Goal: Find specific page/section: Find specific page/section

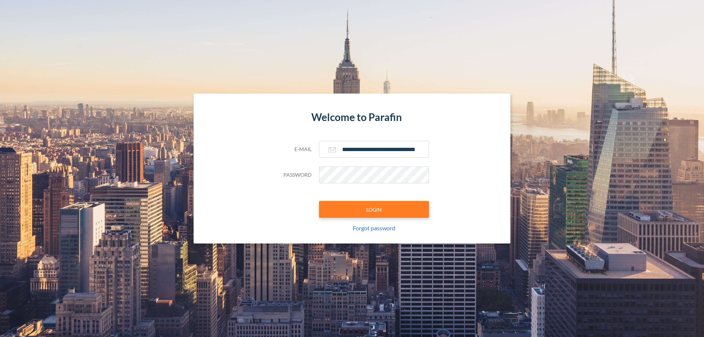
type input "**********"
click at [374, 209] on button "LOGIN" at bounding box center [374, 209] width 110 height 17
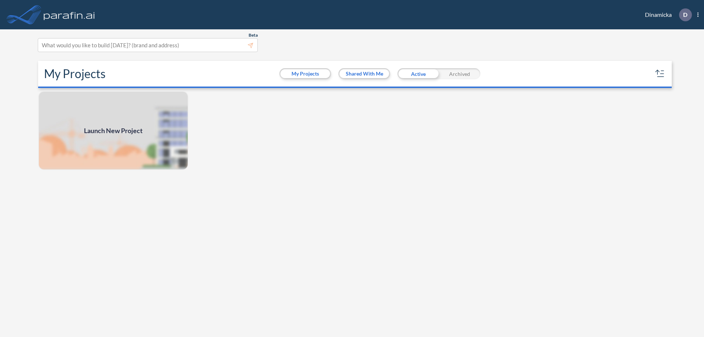
scroll to position [2, 0]
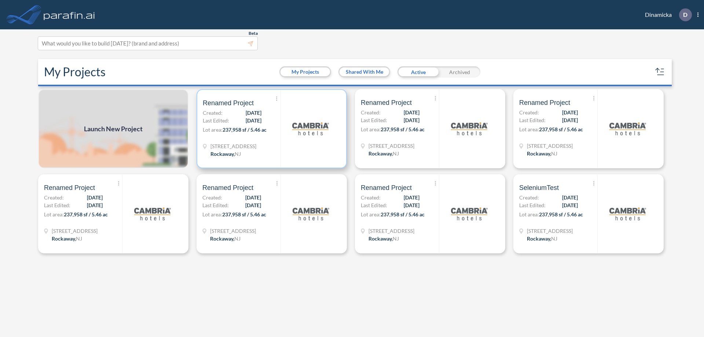
click at [272, 129] on p "Lot area: 237,958 sf / 5.46 ac" at bounding box center [242, 131] width 78 height 11
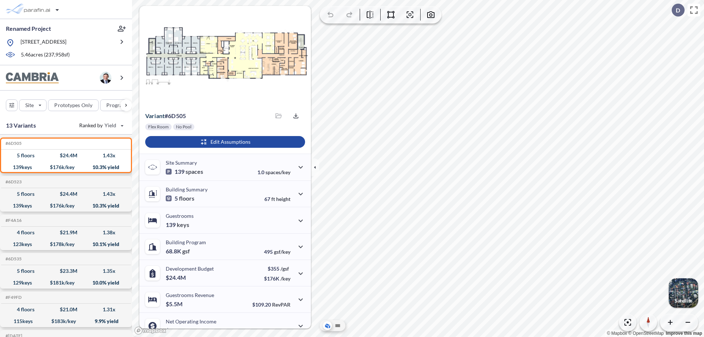
scroll to position [37, 0]
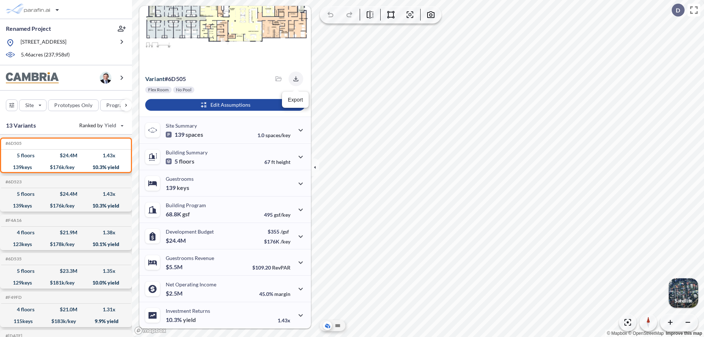
click at [294, 79] on icon "button" at bounding box center [295, 78] width 5 height 5
